Goal: Transaction & Acquisition: Purchase product/service

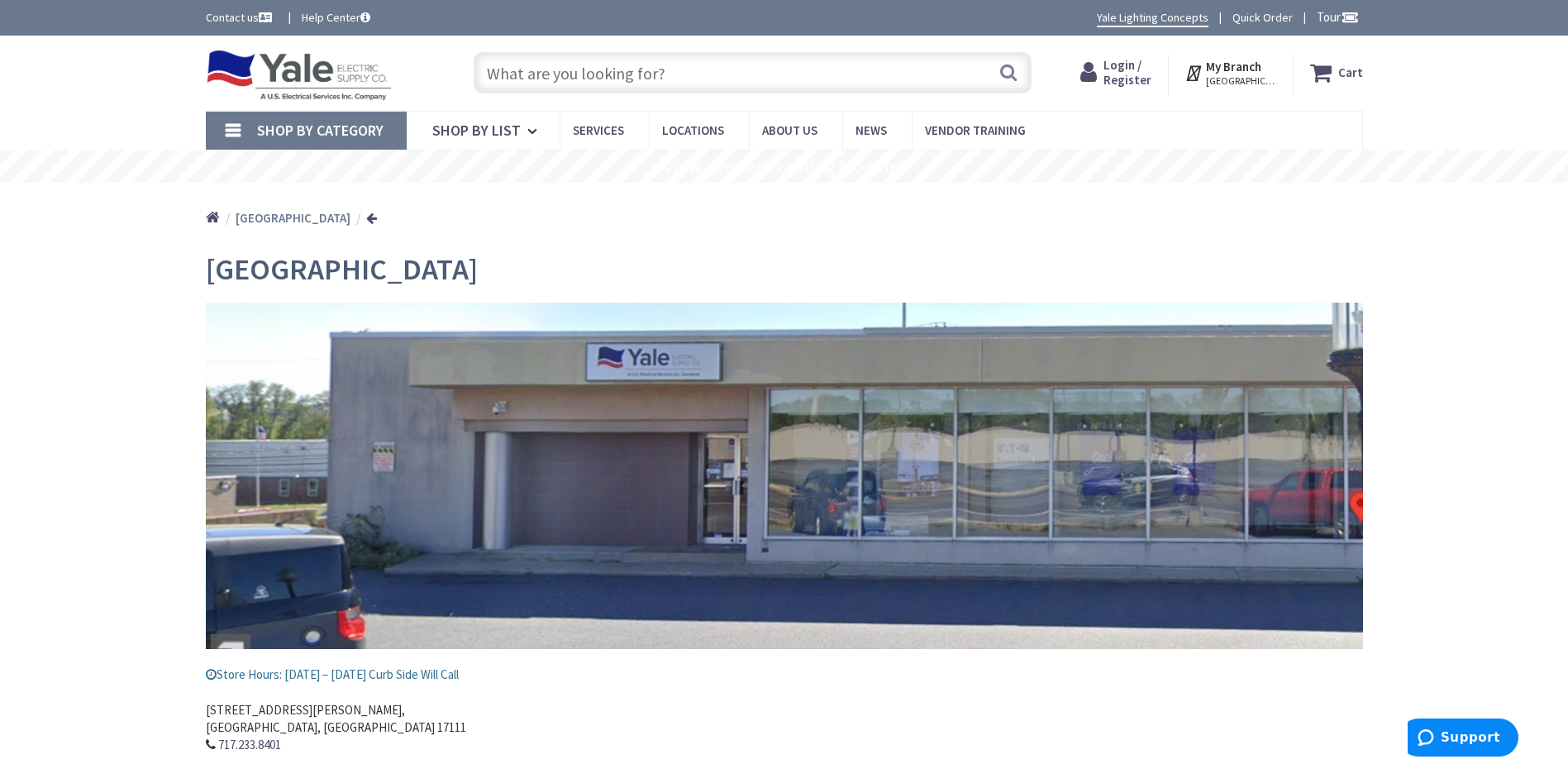
click at [725, 69] on input "text" at bounding box center [752, 72] width 558 height 41
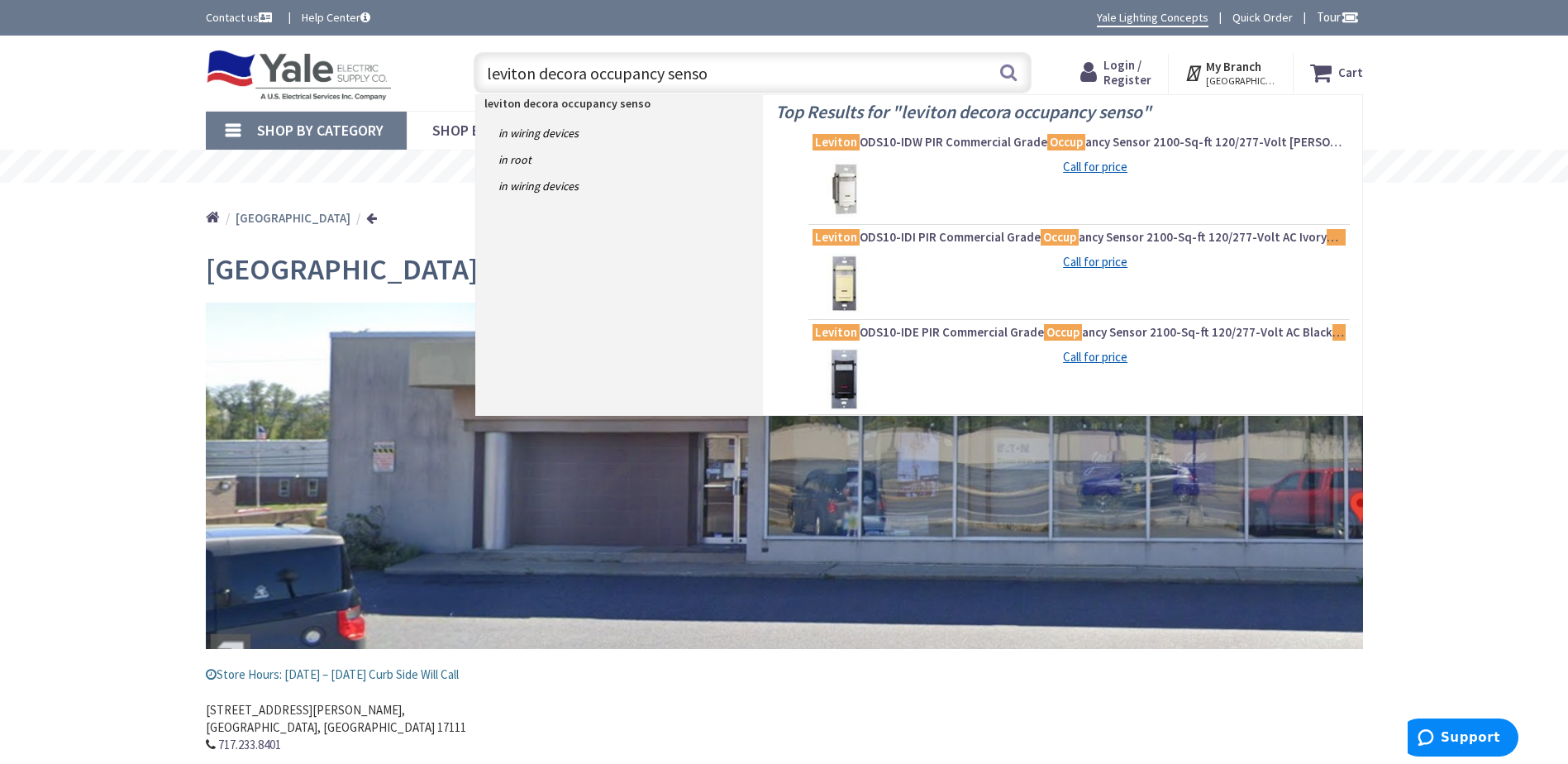
type input "leviton decora occupancy sensor"
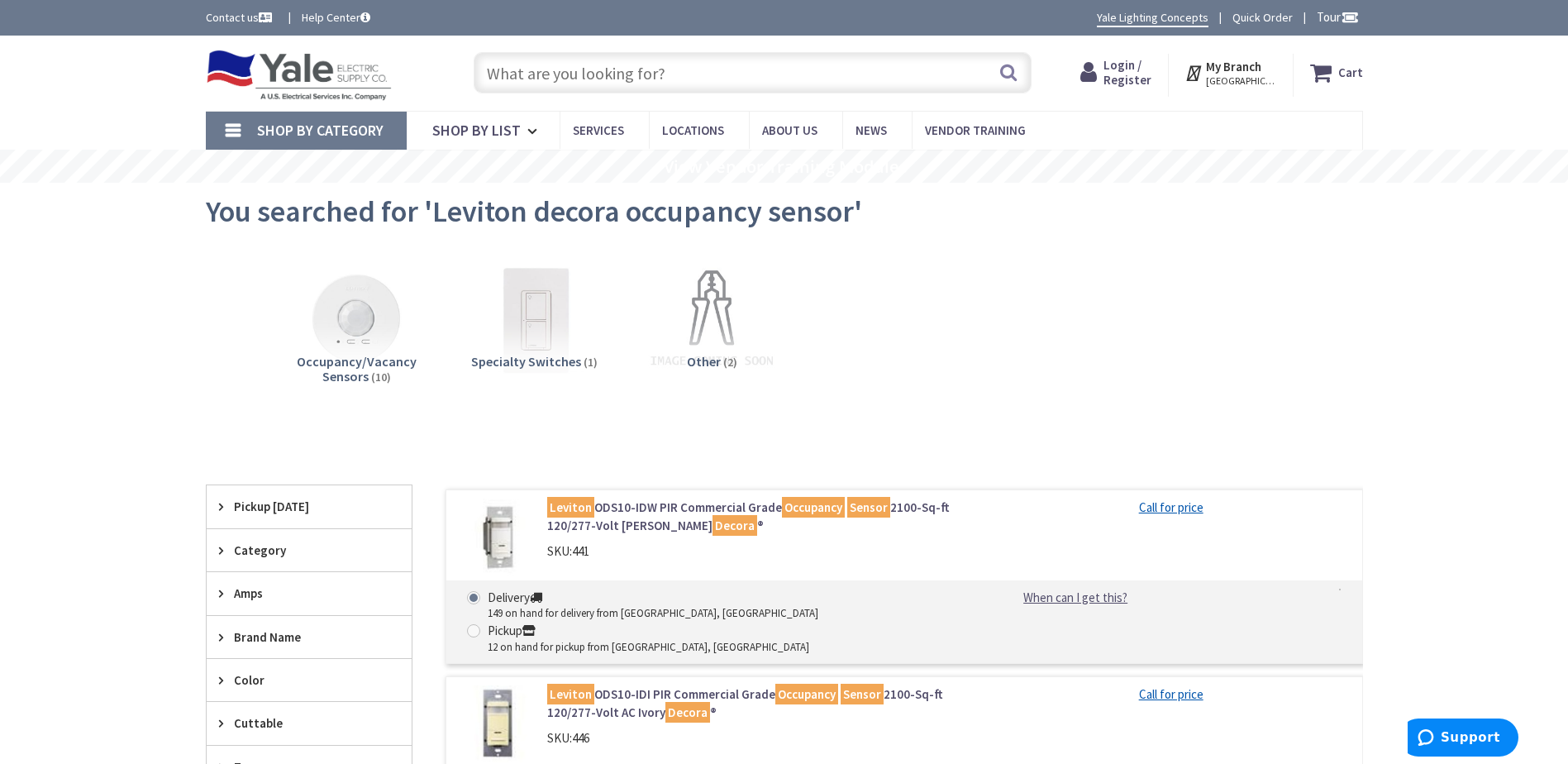
click at [702, 70] on input "text" at bounding box center [752, 72] width 558 height 41
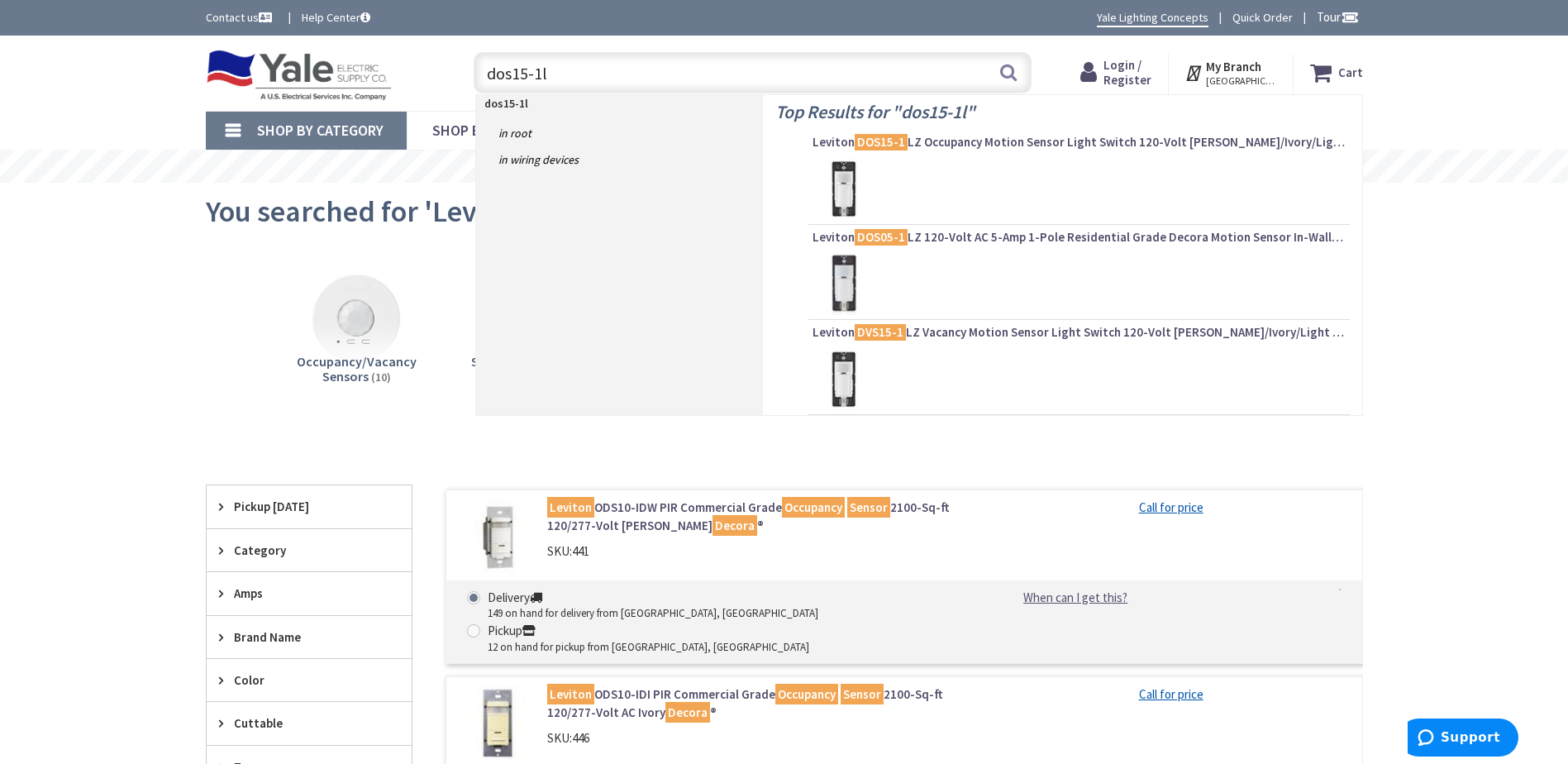
type input "dos15-1lz"
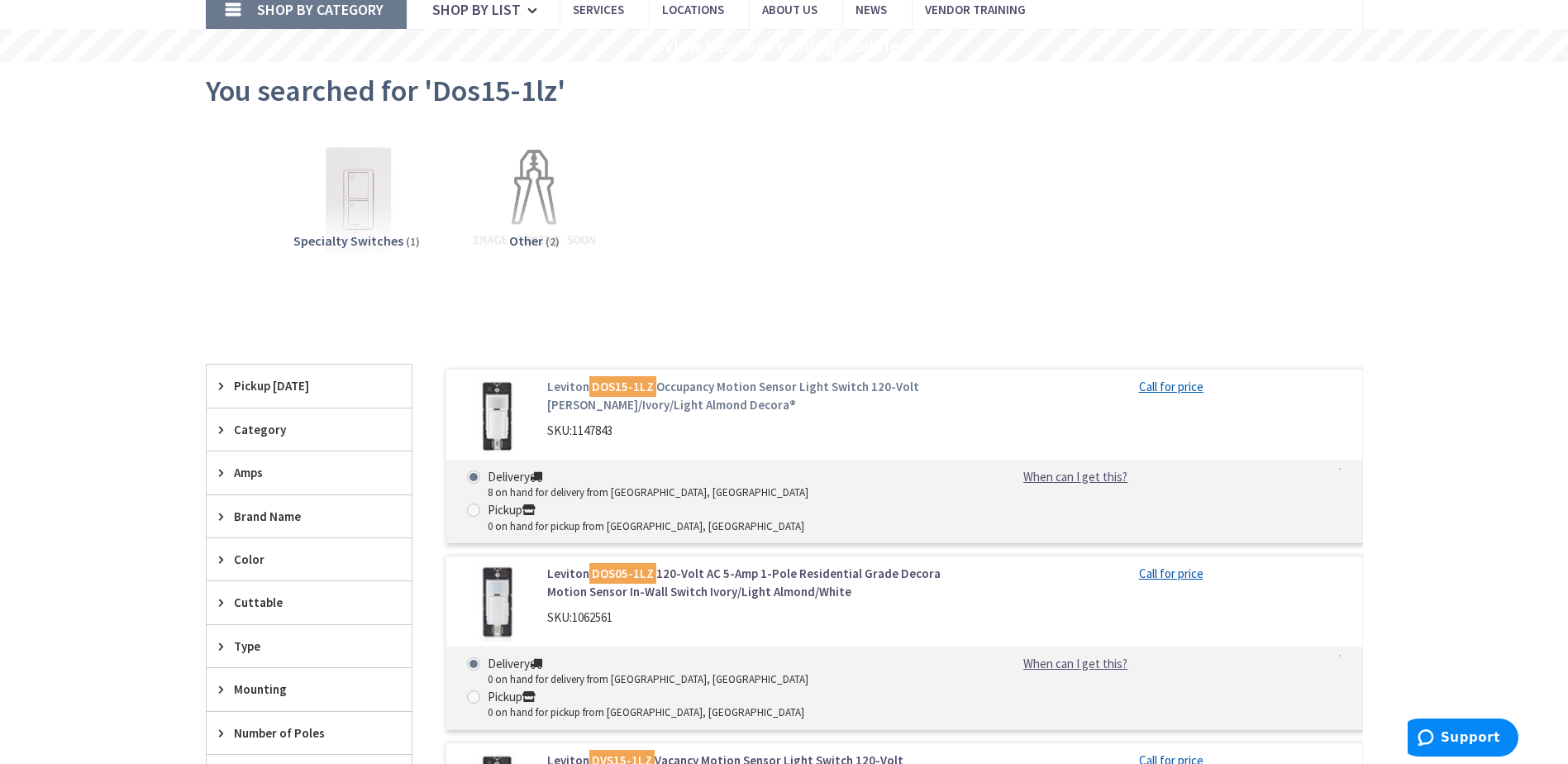
scroll to position [166, 0]
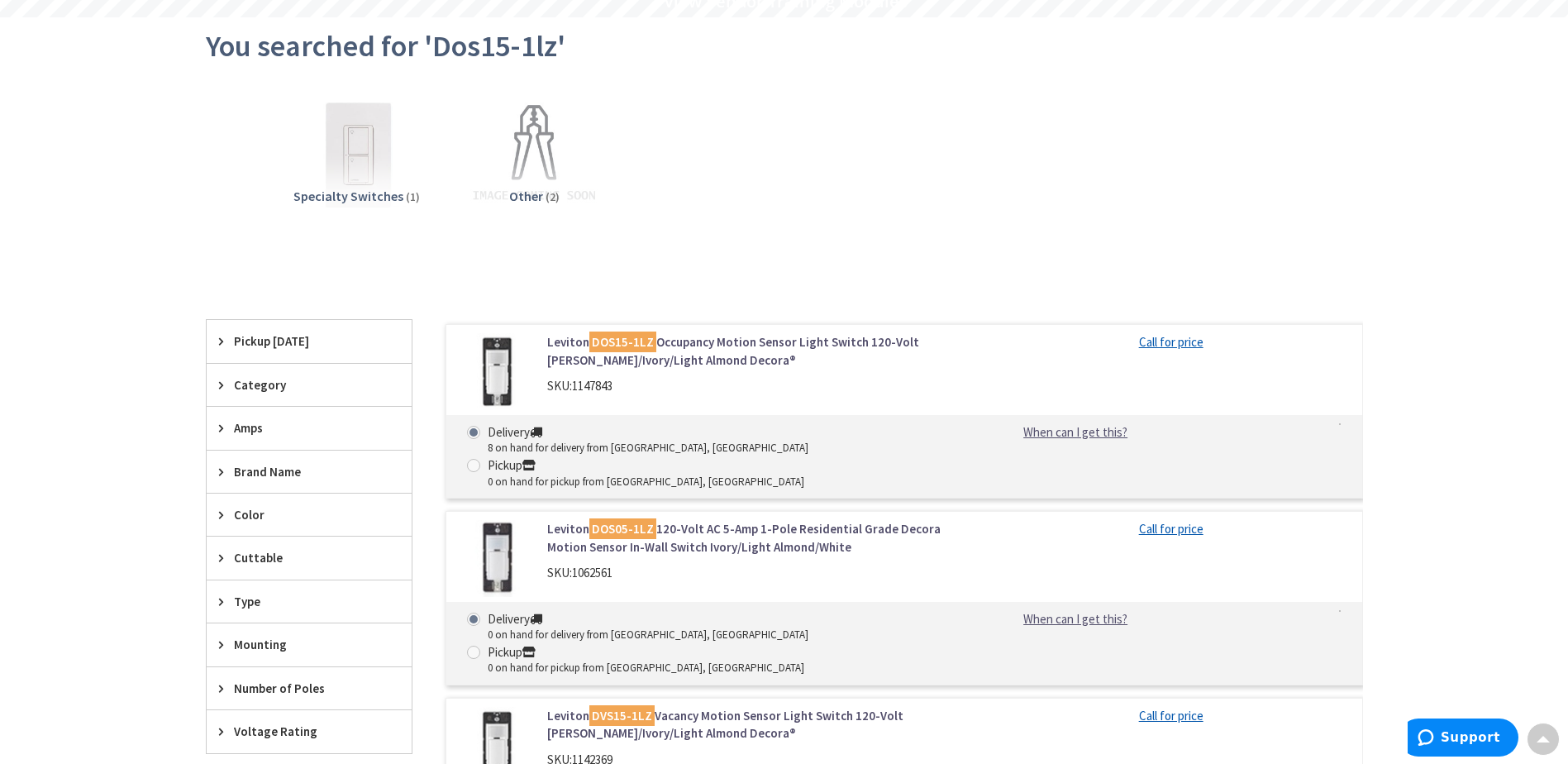
click at [500, 365] on img at bounding box center [497, 372] width 76 height 76
